Goal: Find specific page/section: Find specific page/section

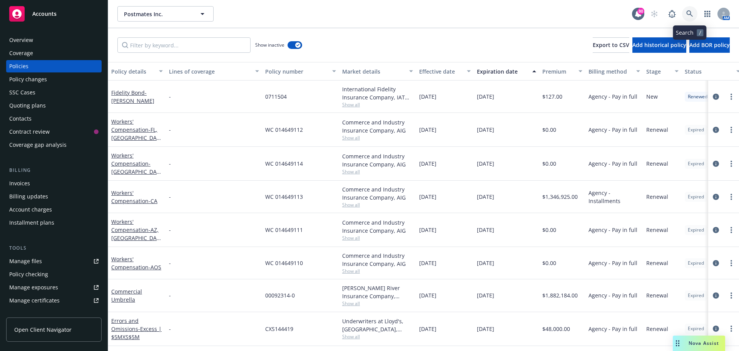
click at [692, 10] on link at bounding box center [689, 13] width 15 height 15
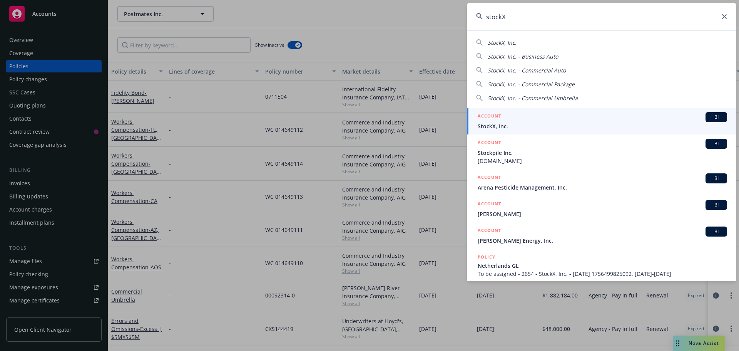
type input "stockX"
click at [492, 128] on span "StockX, Inc." at bounding box center [603, 126] width 250 height 8
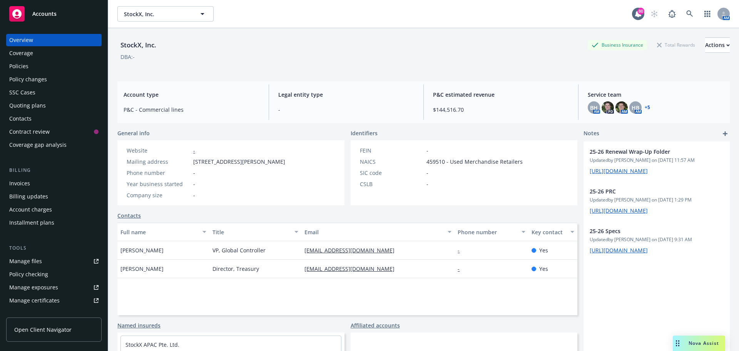
click at [645, 106] on link "+ 5" at bounding box center [647, 107] width 5 height 5
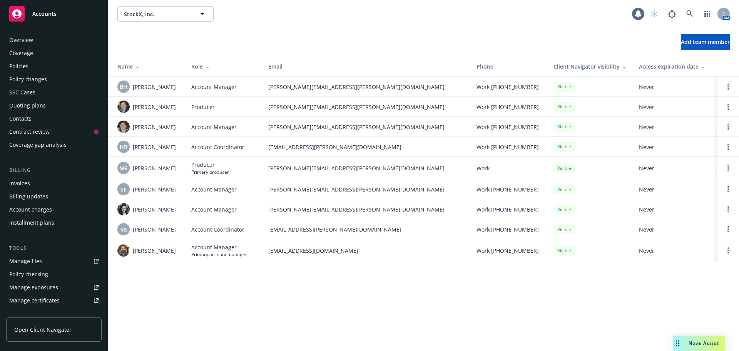
scroll to position [164, 0]
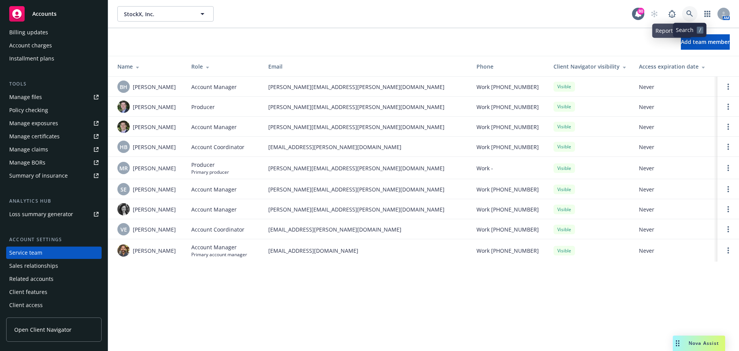
click at [687, 11] on icon at bounding box center [690, 13] width 7 height 7
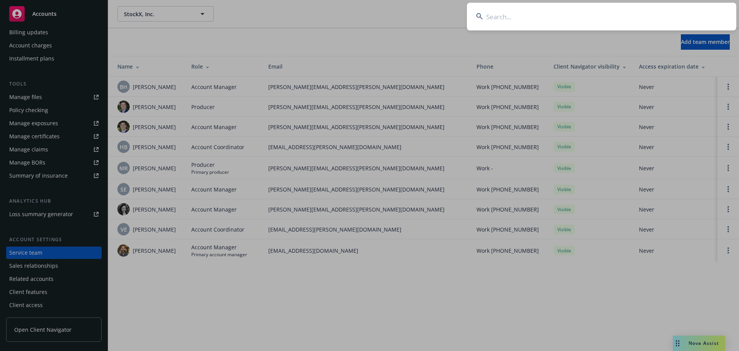
click at [581, 17] on input at bounding box center [602, 17] width 270 height 28
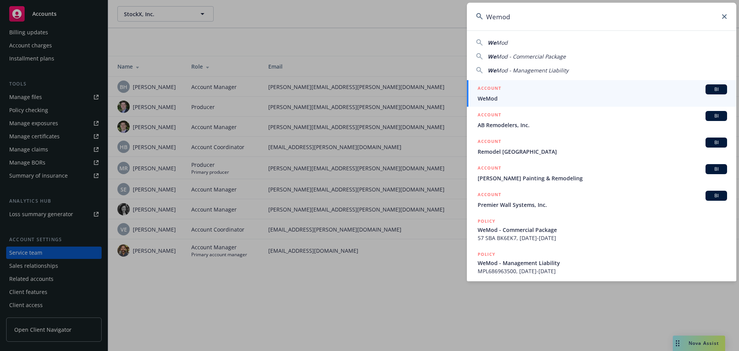
type input "Wemod"
click at [492, 93] on h5 "ACCOUNT" at bounding box center [489, 88] width 23 height 9
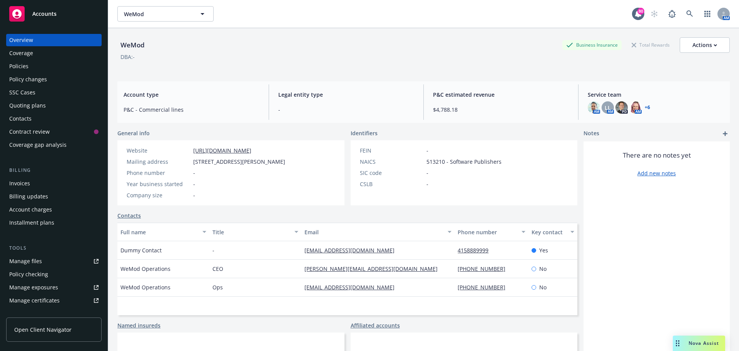
click at [645, 106] on link "+ 6" at bounding box center [647, 107] width 5 height 5
